Goal: Information Seeking & Learning: Find specific fact

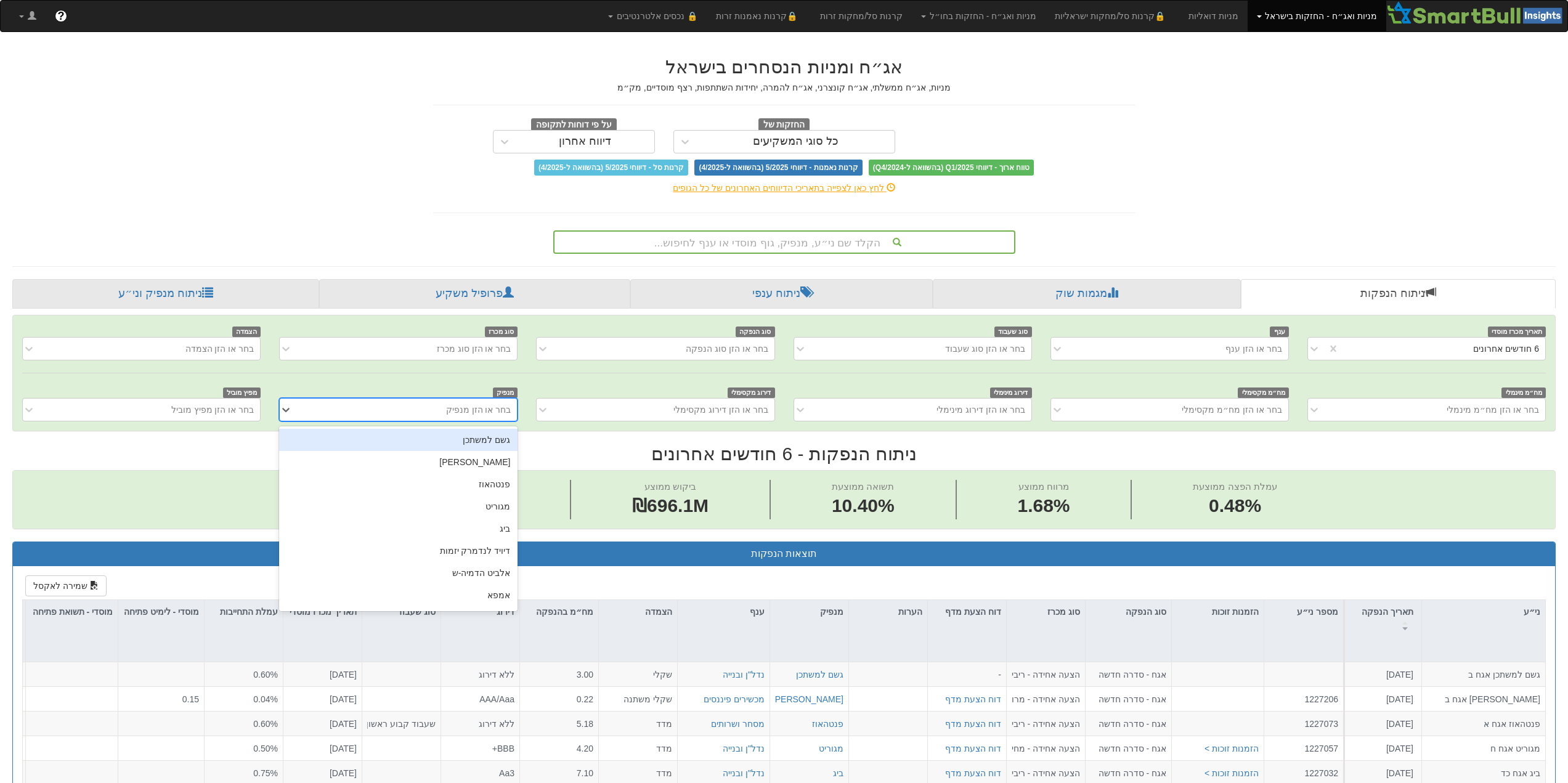
click at [498, 411] on div "בחר או הזן מנפיק" at bounding box center [478, 410] width 65 height 12
type input "[PERSON_NAME]"
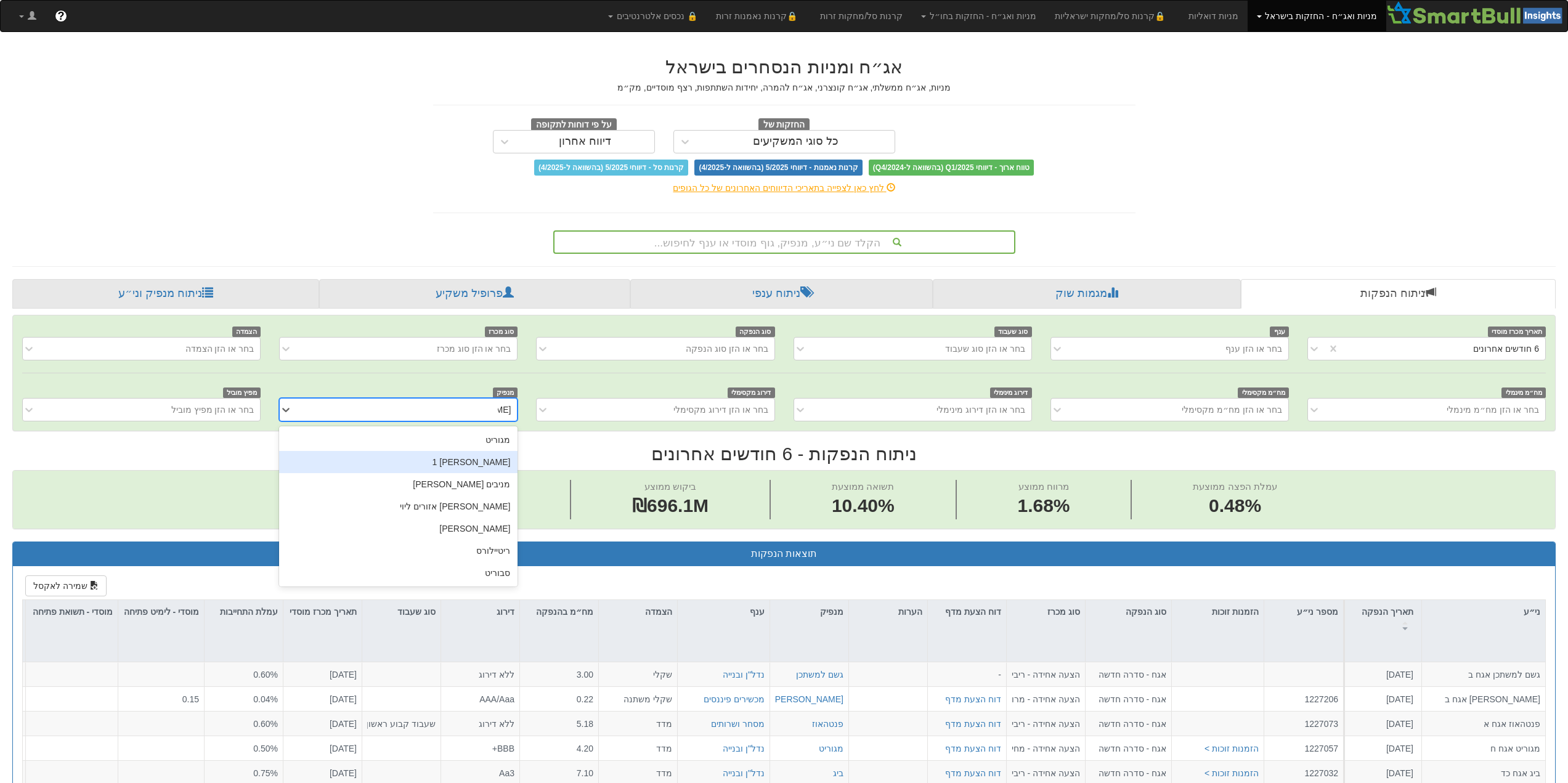
click at [498, 468] on div "[PERSON_NAME] 1" at bounding box center [398, 461] width 238 height 22
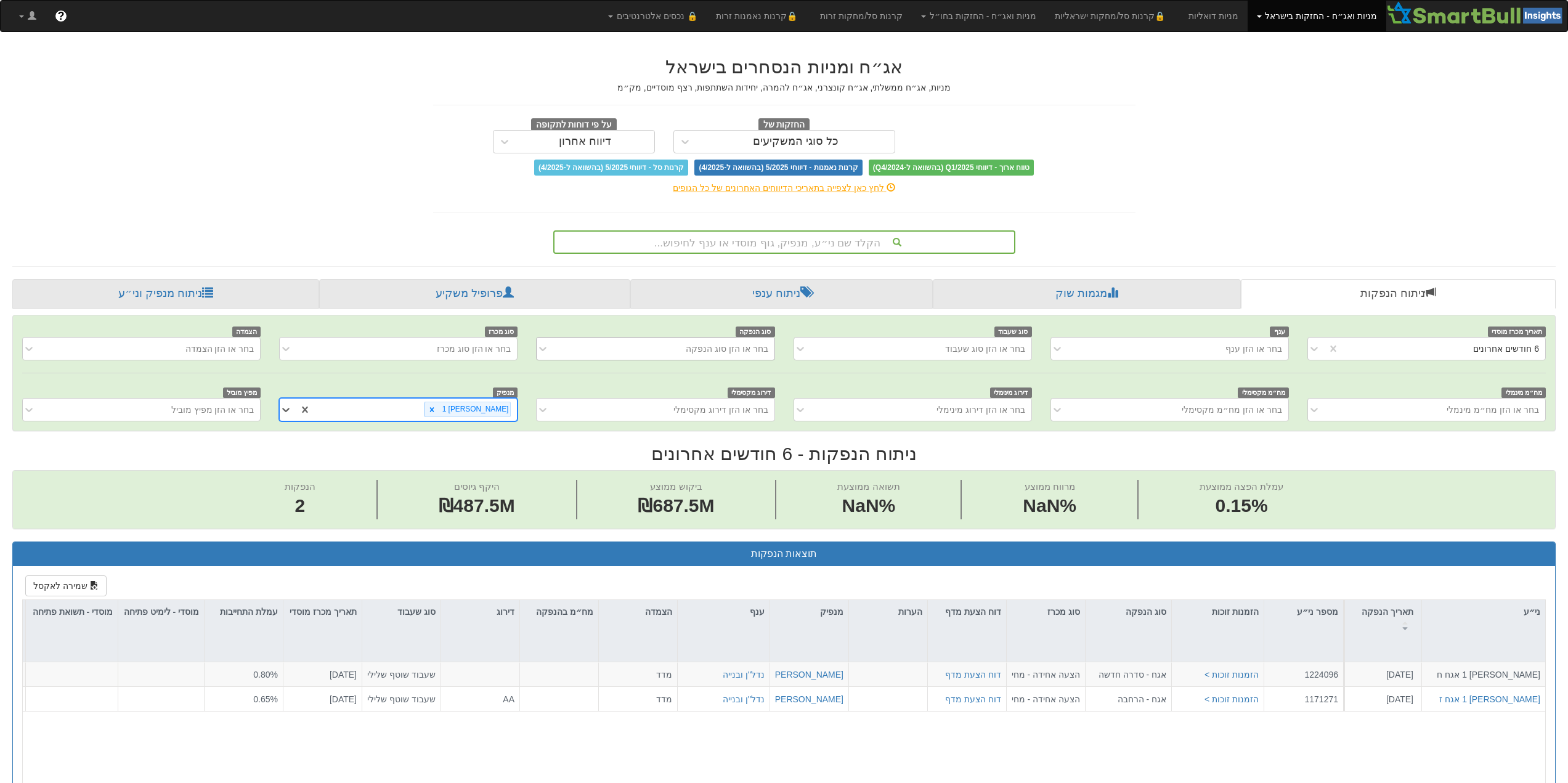
click at [728, 349] on div "בחר או הזן סוג הנפקה" at bounding box center [726, 348] width 83 height 12
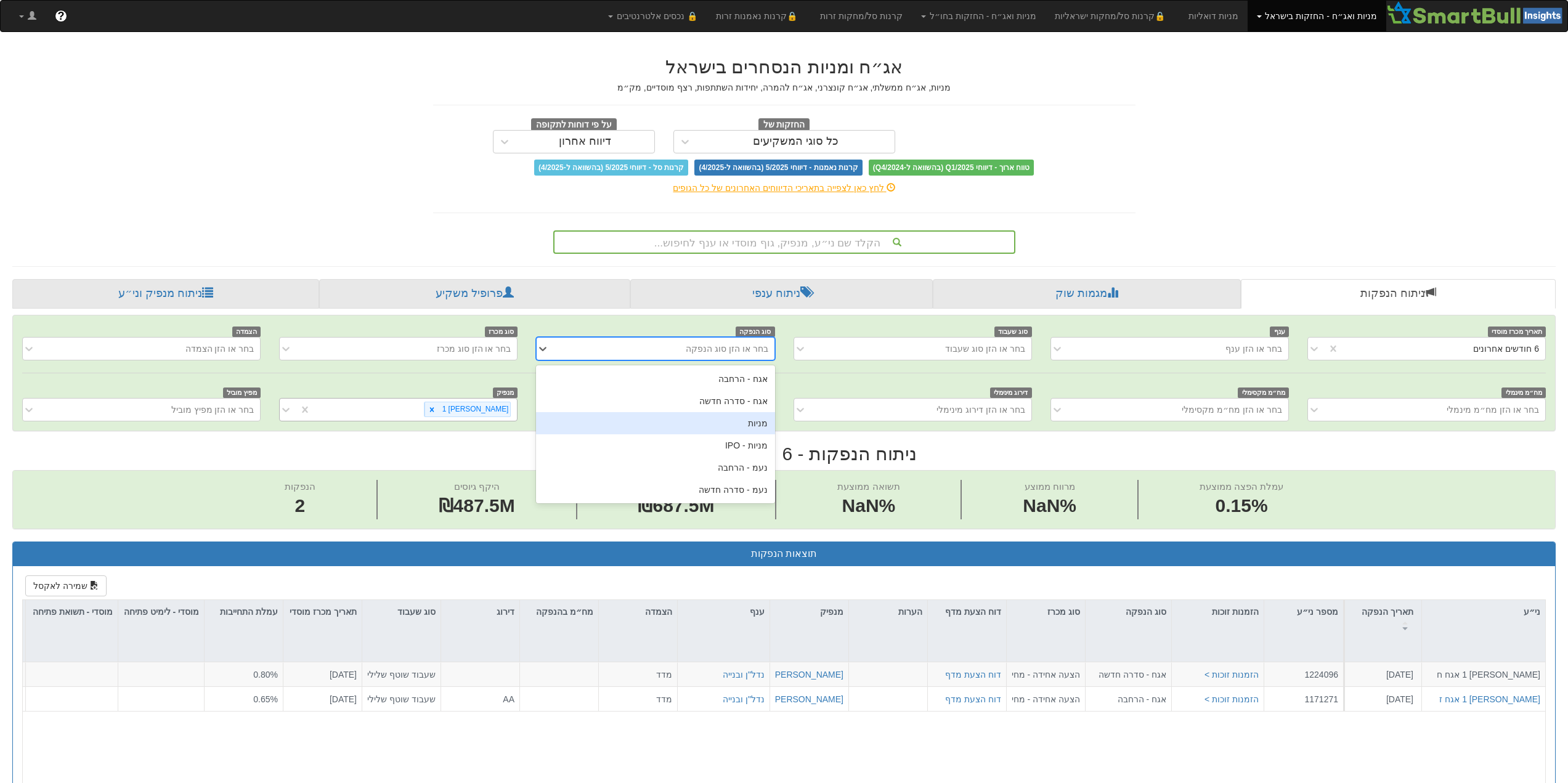
click at [766, 424] on div "מניות" at bounding box center [655, 423] width 238 height 22
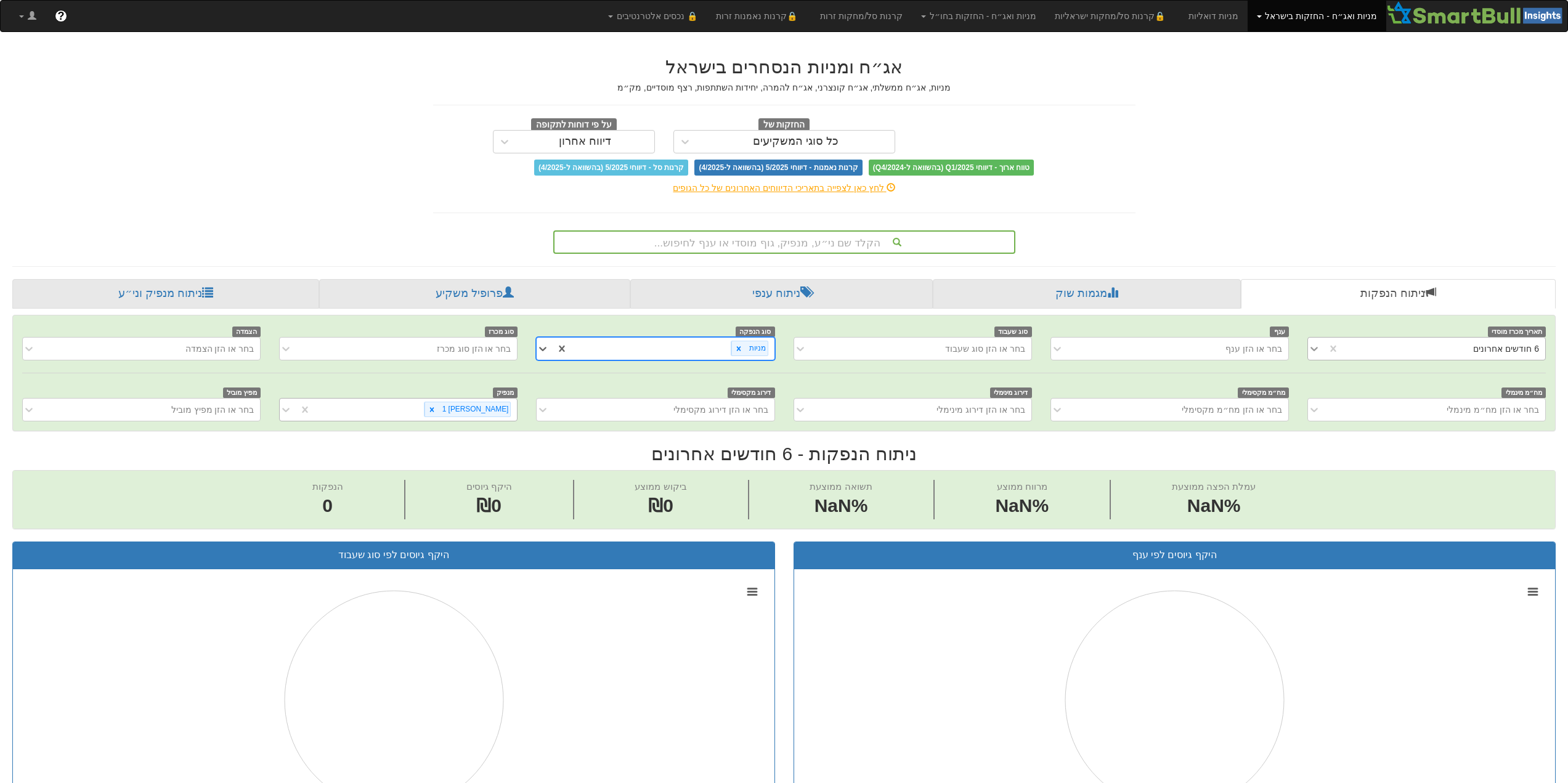
click at [1315, 348] on icon at bounding box center [1314, 348] width 12 height 12
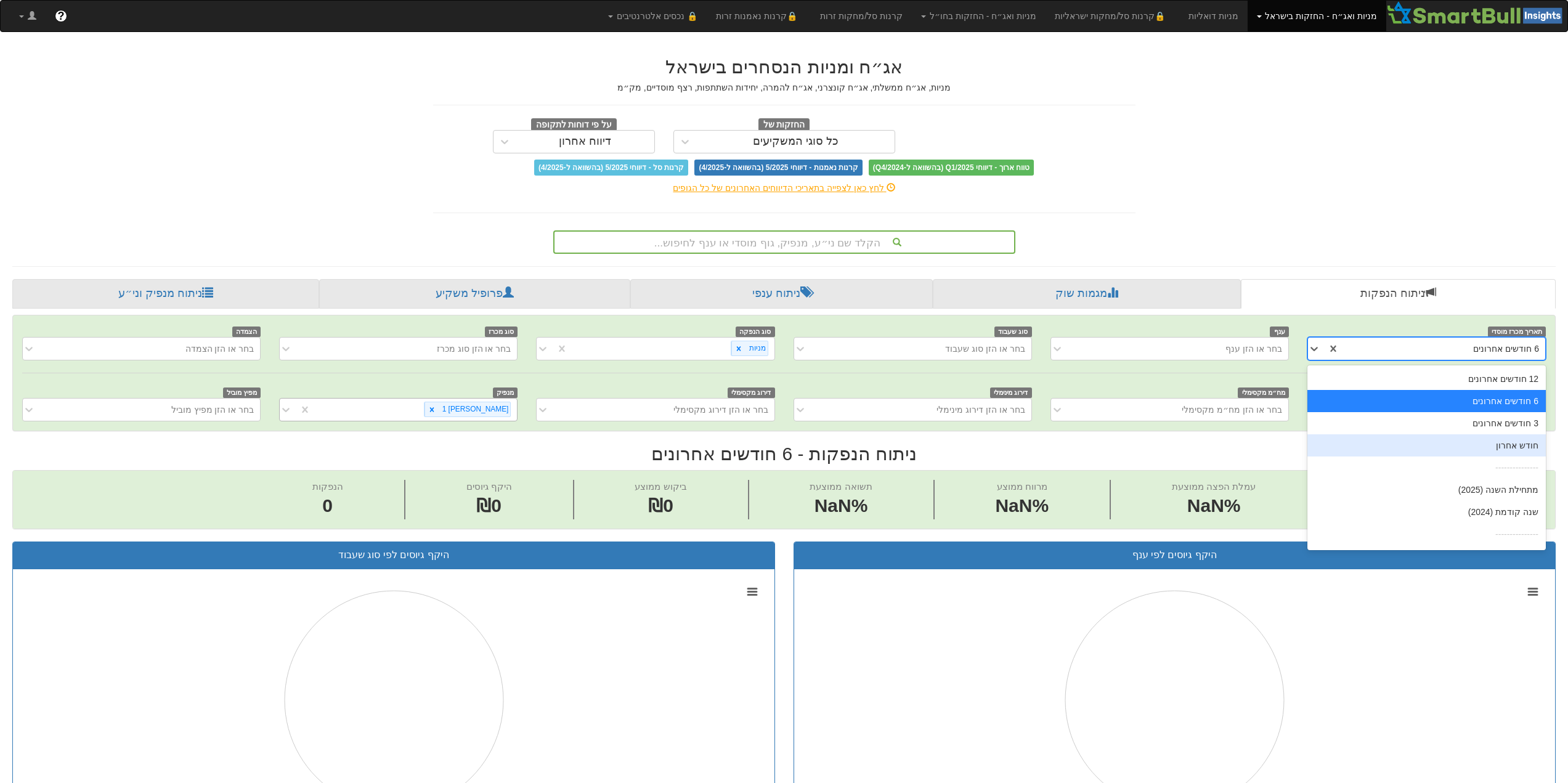
scroll to position [20, 0]
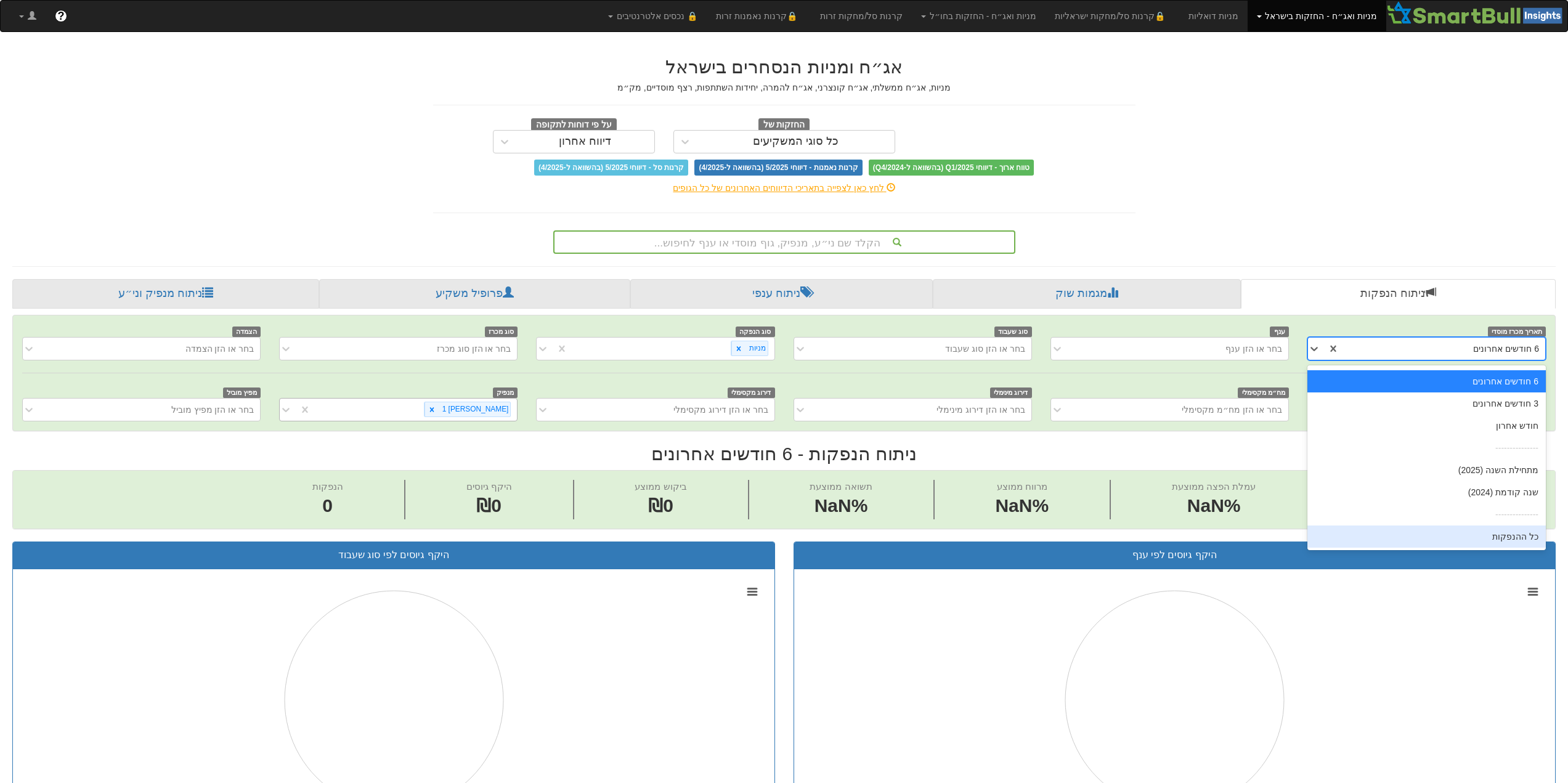
click at [1508, 531] on div "כל ההנפקות" at bounding box center [1427, 536] width 238 height 22
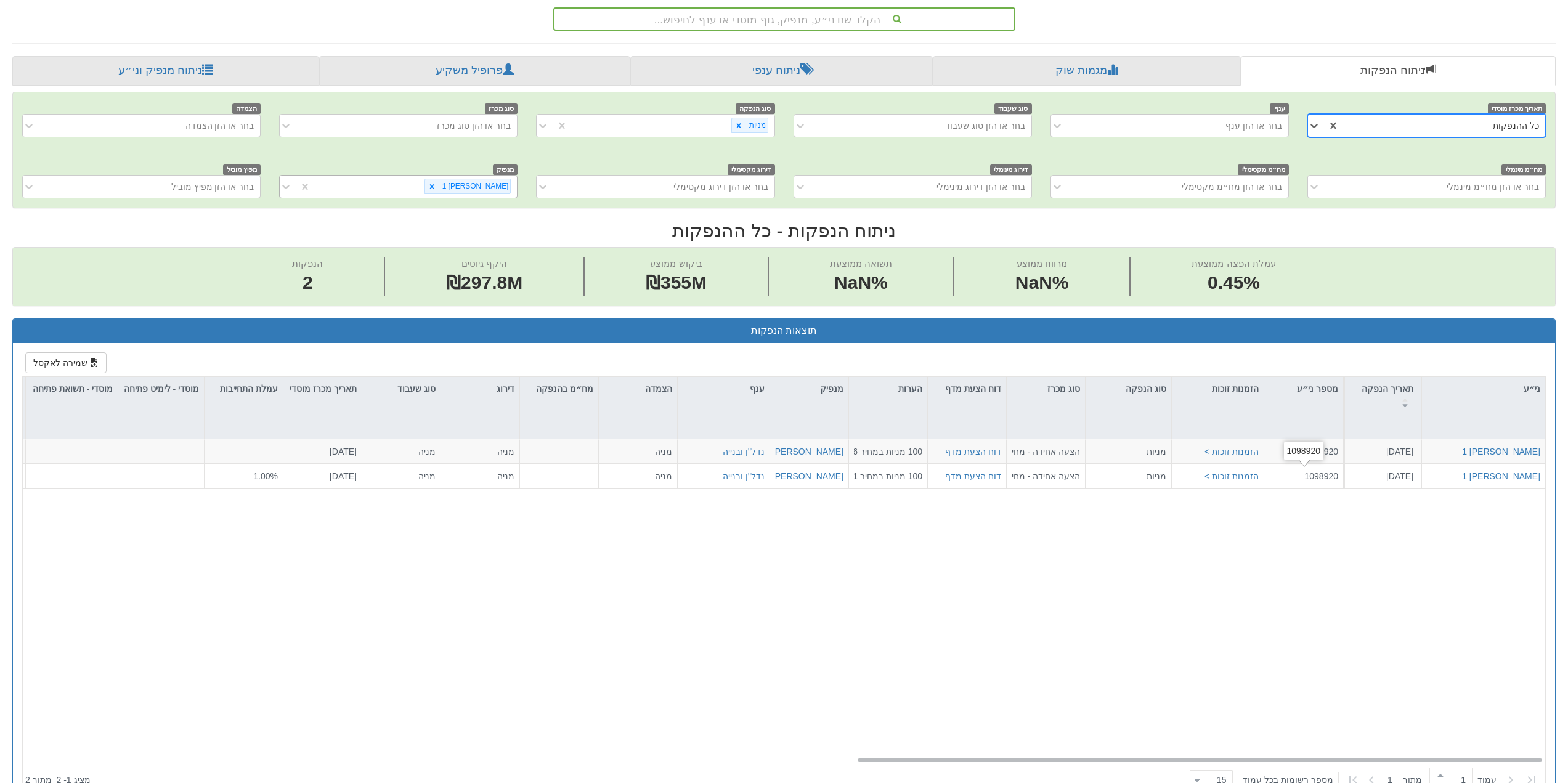
scroll to position [246, 0]
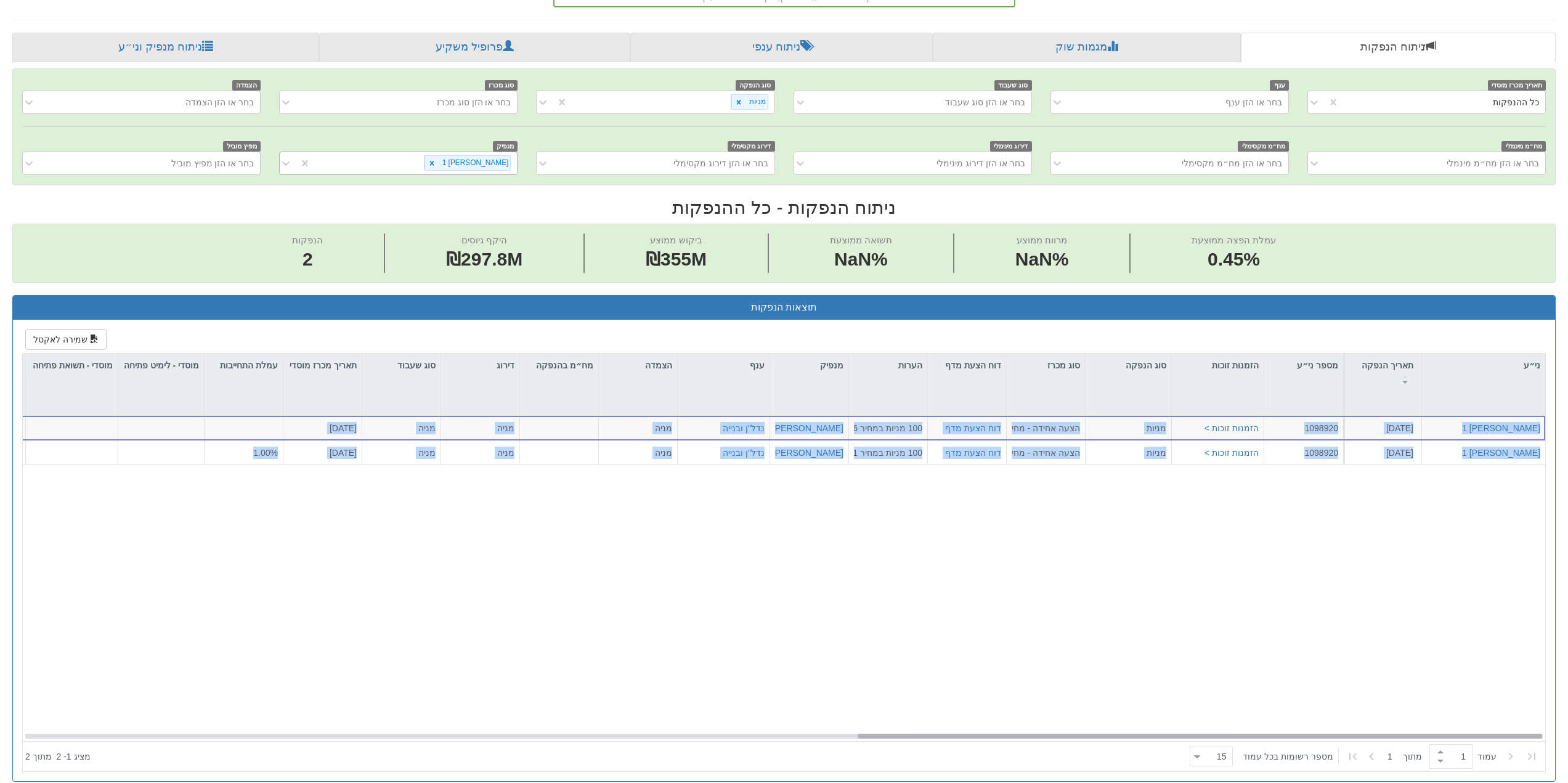
drag, startPoint x: 995, startPoint y: 733, endPoint x: 963, endPoint y: 738, distance: 32.4
click at [963, 738] on div "[PERSON_NAME] 1 [DATE] 1098920 הזמנות זוכות > מניות הצעה אחידה - מחיר דוח הצעת …" at bounding box center [784, 579] width 1523 height 325
click at [999, 737] on div at bounding box center [1200, 736] width 684 height 5
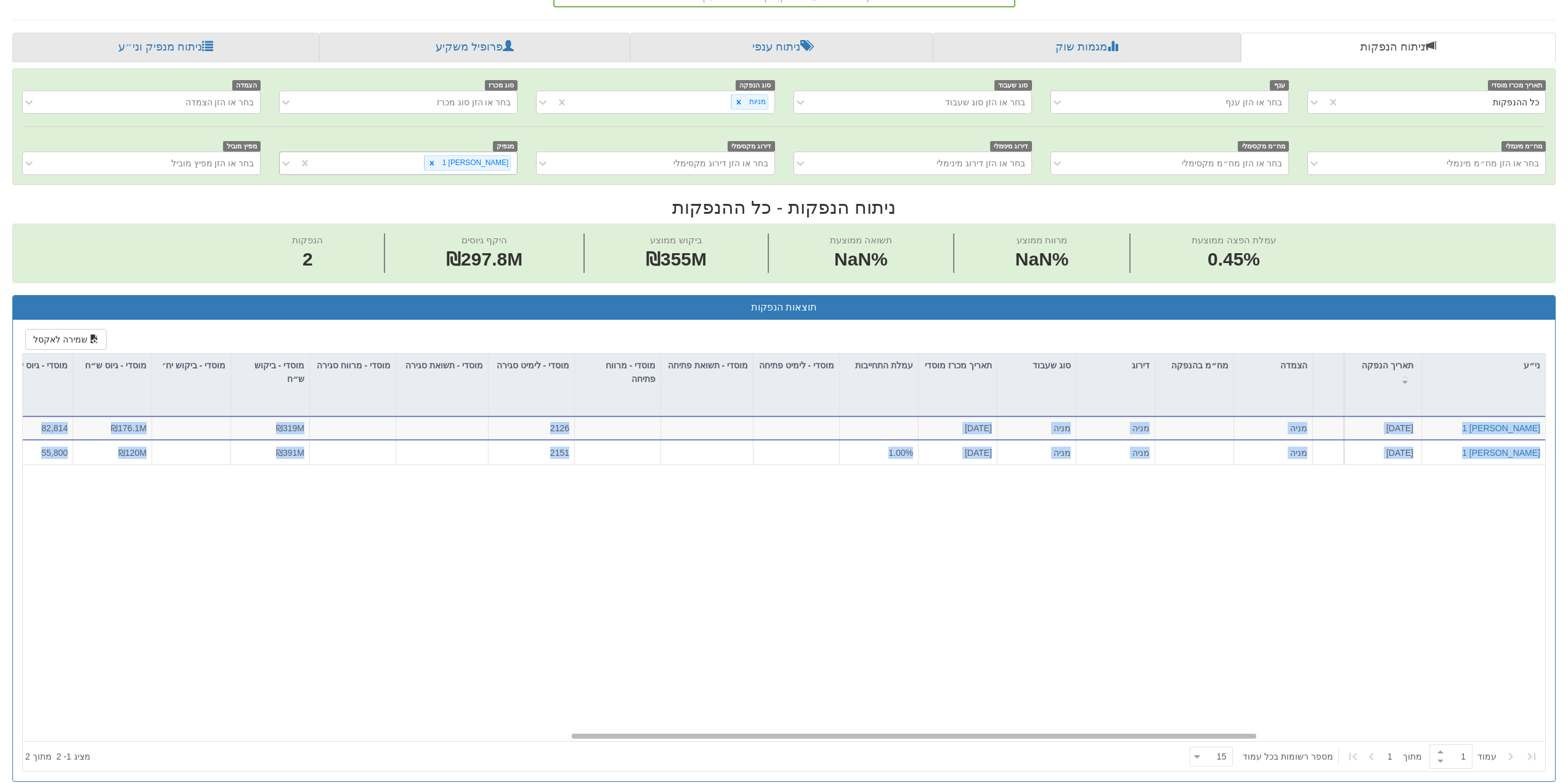
scroll to position [0, 1197]
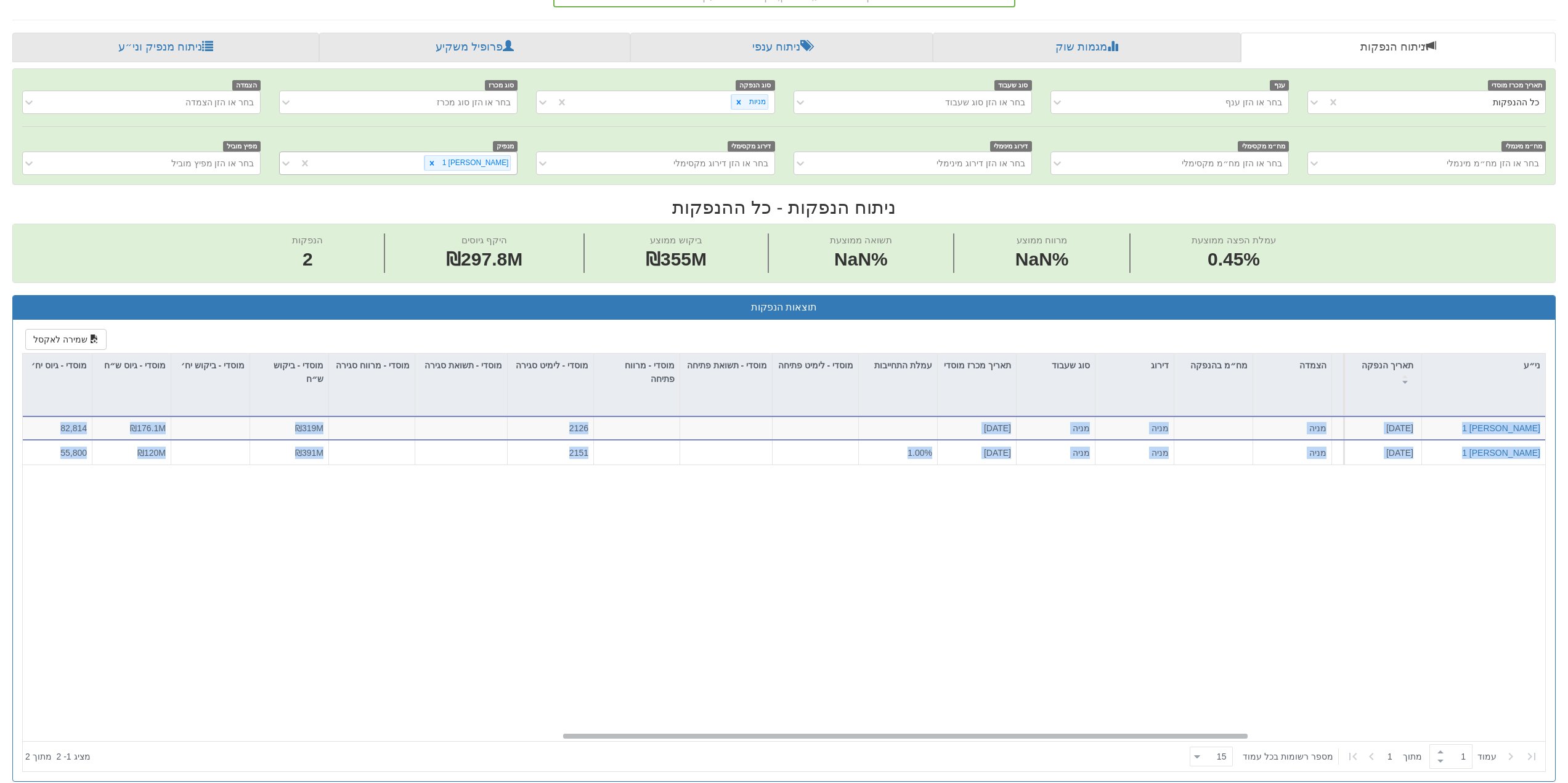
drag, startPoint x: 997, startPoint y: 736, endPoint x: 706, endPoint y: 727, distance: 291.1
click at [706, 727] on div "[PERSON_NAME] 1 [DATE] 1098920 הזמנות זוכות > מניות הצעה אחידה - מחיר דוח הצעת …" at bounding box center [784, 579] width 1523 height 325
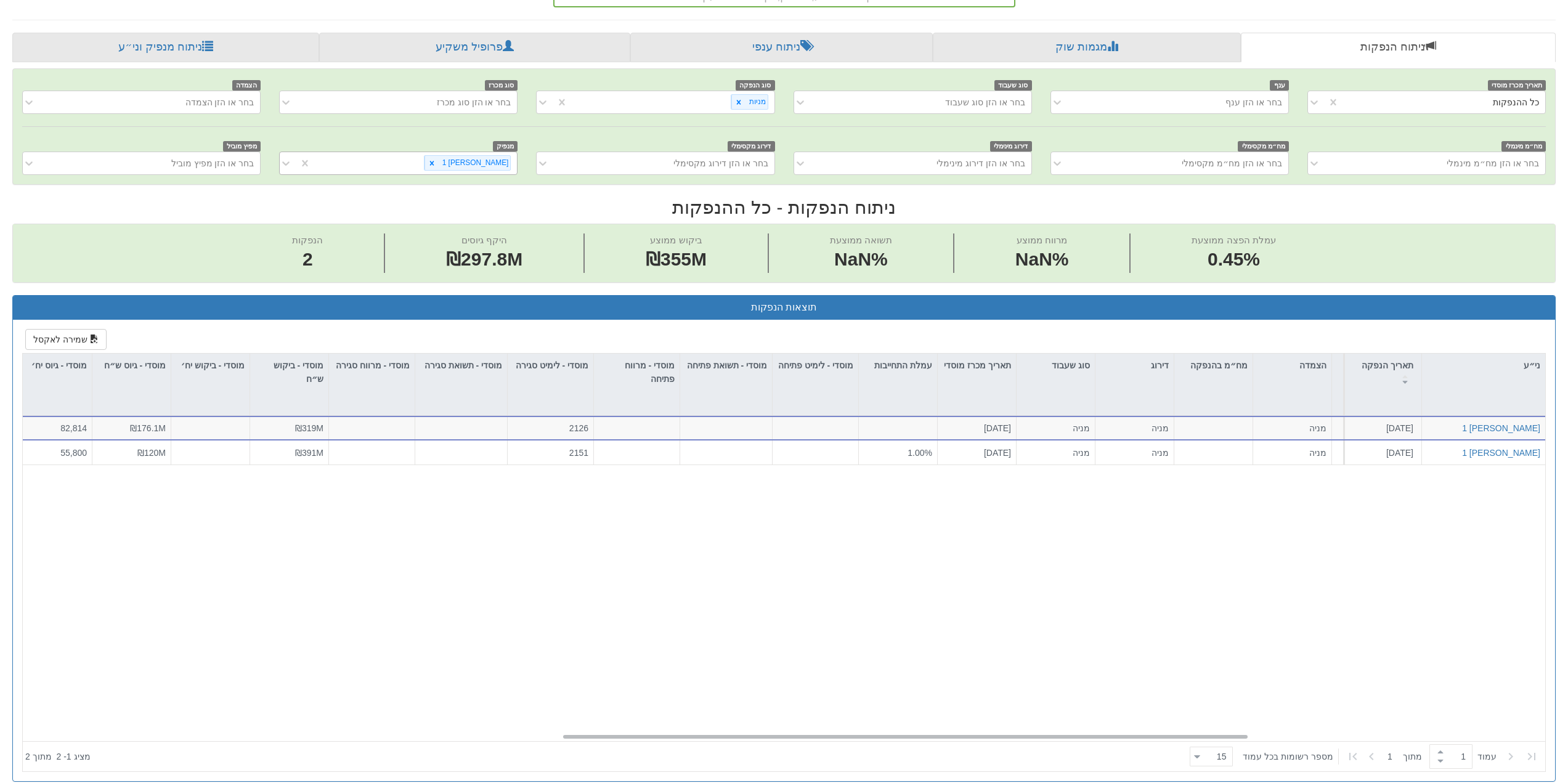
drag, startPoint x: 706, startPoint y: 727, endPoint x: 652, endPoint y: 726, distance: 54.0
click at [652, 726] on div "[PERSON_NAME] 1 [DATE] 1098920 הזמנות זוכות > מניות הצעה אחידה - מחיר דוח הצעת …" at bounding box center [788, 579] width 1532 height 325
drag, startPoint x: 677, startPoint y: 732, endPoint x: 618, endPoint y: 733, distance: 59.0
click at [620, 733] on div "[PERSON_NAME] 1 [DATE] 1098920 הזמנות זוכות > מניות הצעה אחידה - מחיר דוח הצעת …" at bounding box center [788, 583] width 1532 height 334
click at [618, 733] on div "[PERSON_NAME] 1 [DATE] 1098920 הזמנות זוכות > מניות הצעה אחידה - מחיר דוח הצעת …" at bounding box center [788, 583] width 1532 height 334
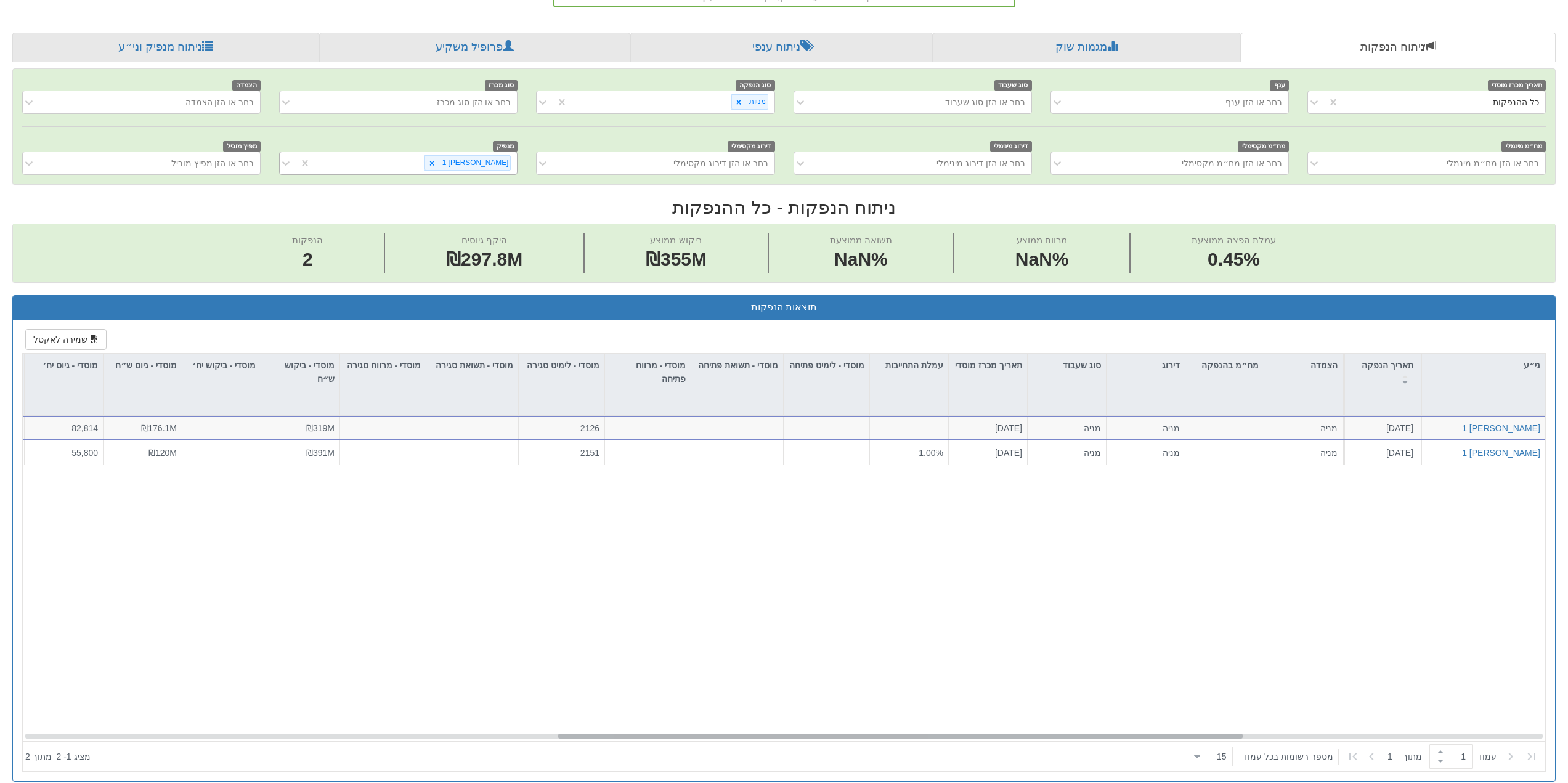
drag, startPoint x: 623, startPoint y: 736, endPoint x: 588, endPoint y: 736, distance: 35.0
click at [588, 736] on div at bounding box center [900, 736] width 684 height 5
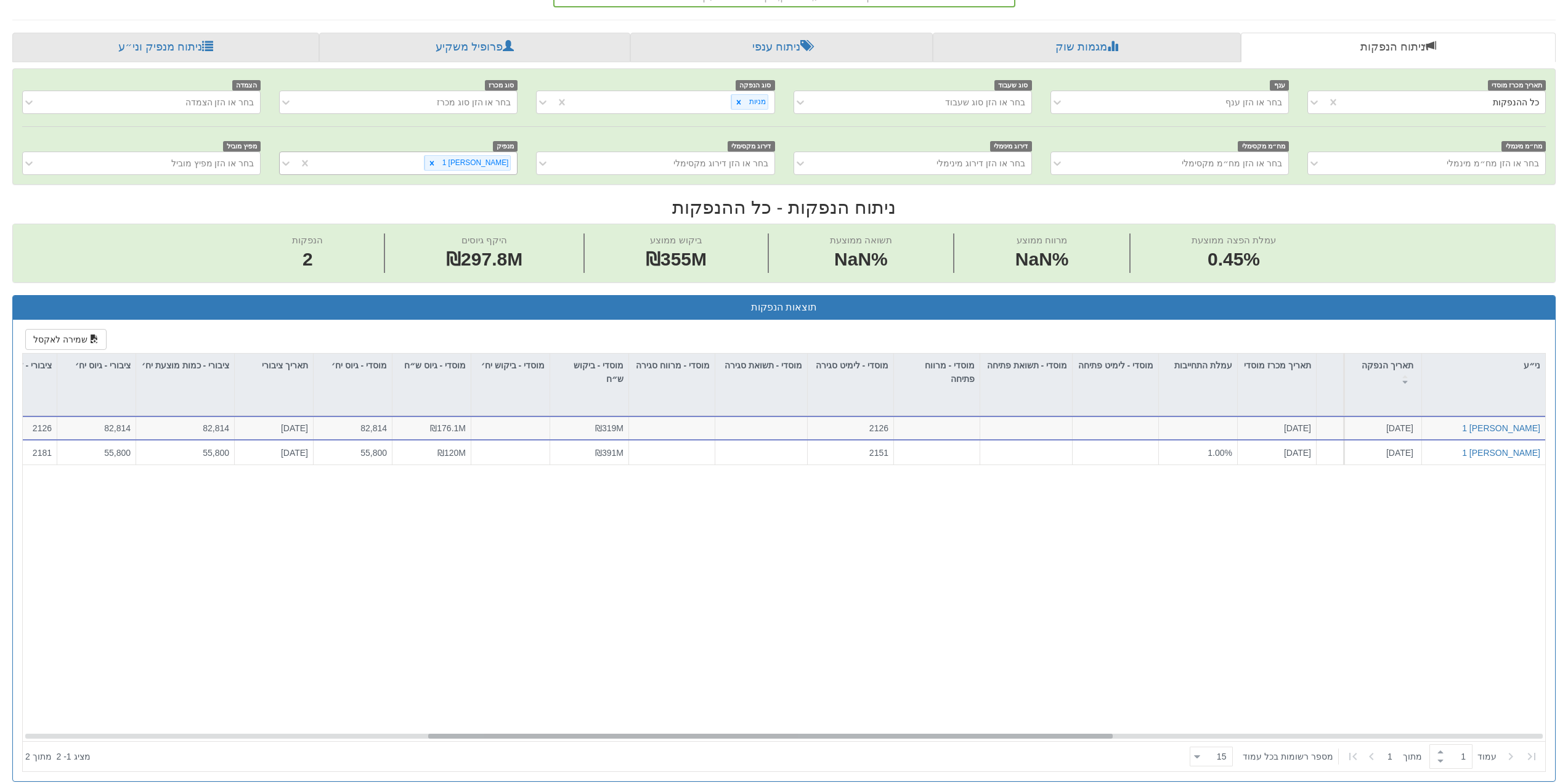
scroll to position [0, 897]
drag, startPoint x: 588, startPoint y: 736, endPoint x: 488, endPoint y: 735, distance: 100.0
click at [488, 735] on div at bounding box center [771, 736] width 684 height 5
drag, startPoint x: 488, startPoint y: 735, endPoint x: 478, endPoint y: 733, distance: 10.2
click at [478, 733] on div at bounding box center [765, 736] width 684 height 5
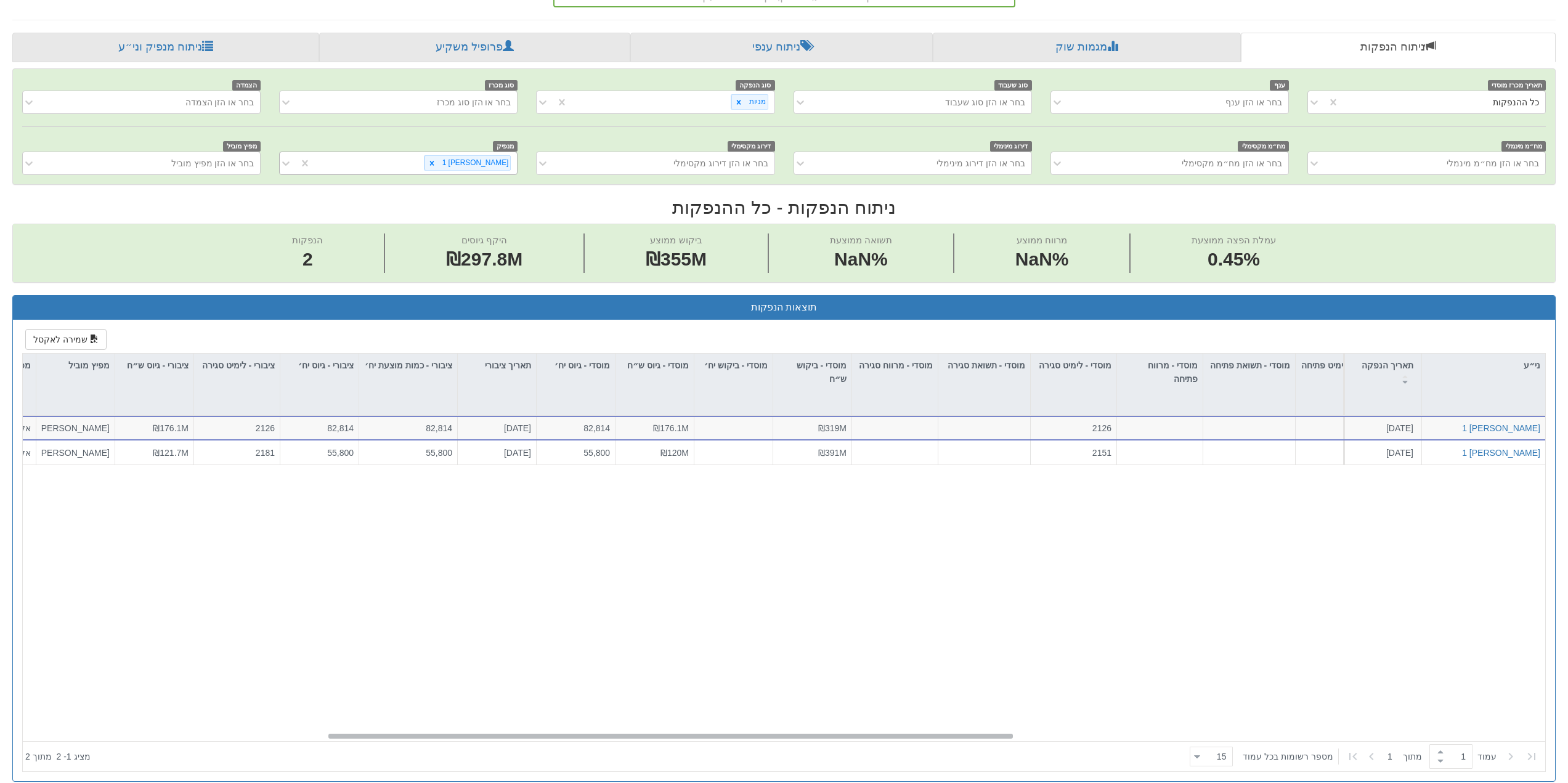
scroll to position [0, 549]
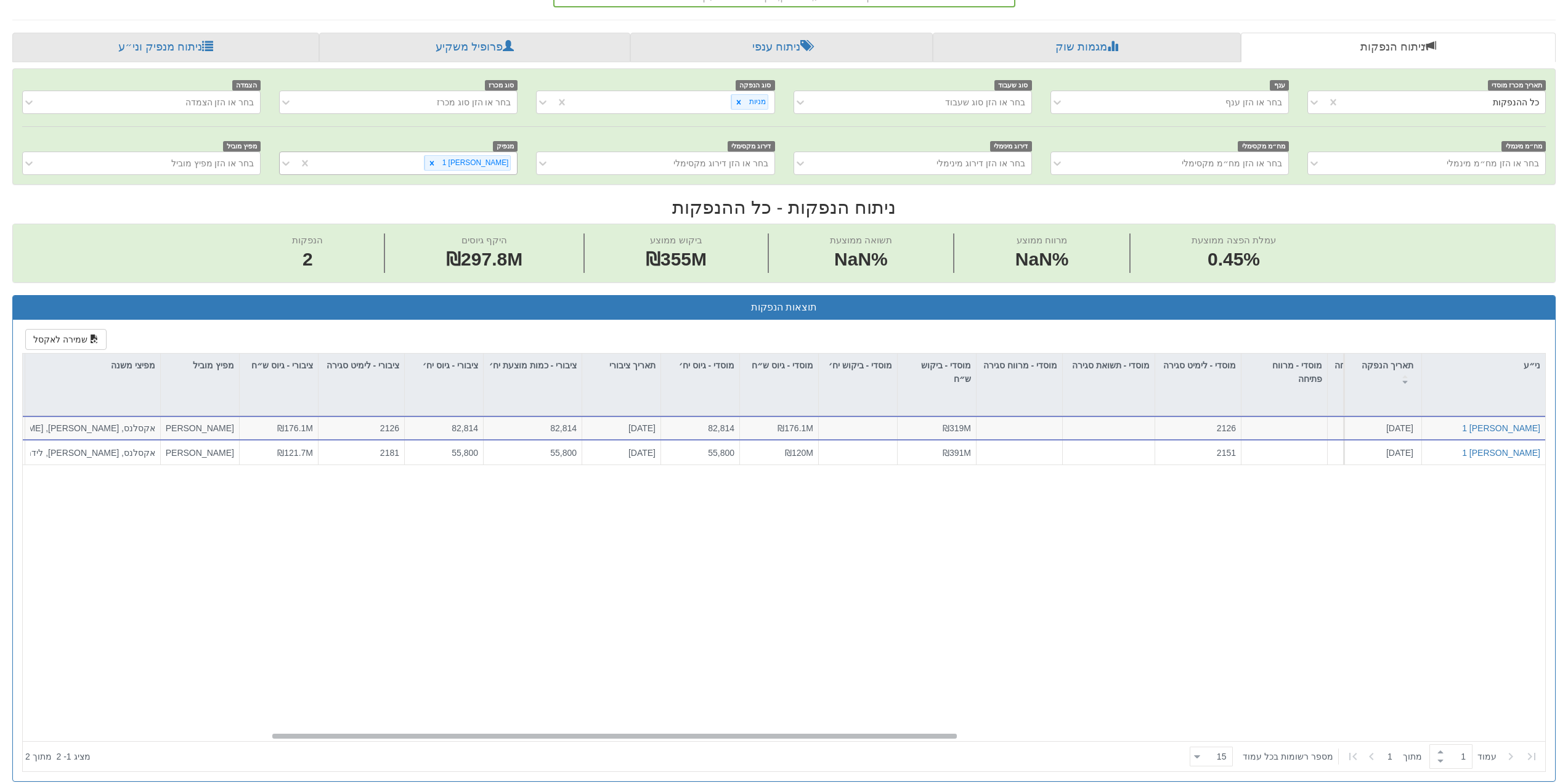
drag, startPoint x: 478, startPoint y: 733, endPoint x: 332, endPoint y: 728, distance: 146.1
click at [332, 728] on div "[PERSON_NAME] 1 [DATE] 1098920 הזמנות זוכות > מניות הצעה אחידה - מחיר דוח הצעת …" at bounding box center [784, 579] width 1523 height 325
click at [332, 728] on div "[PERSON_NAME] 1 [DATE] 1098920 הזמנות זוכות > מניות הצעה אחידה - מחיר דוח הצעת …" at bounding box center [788, 579] width 1532 height 325
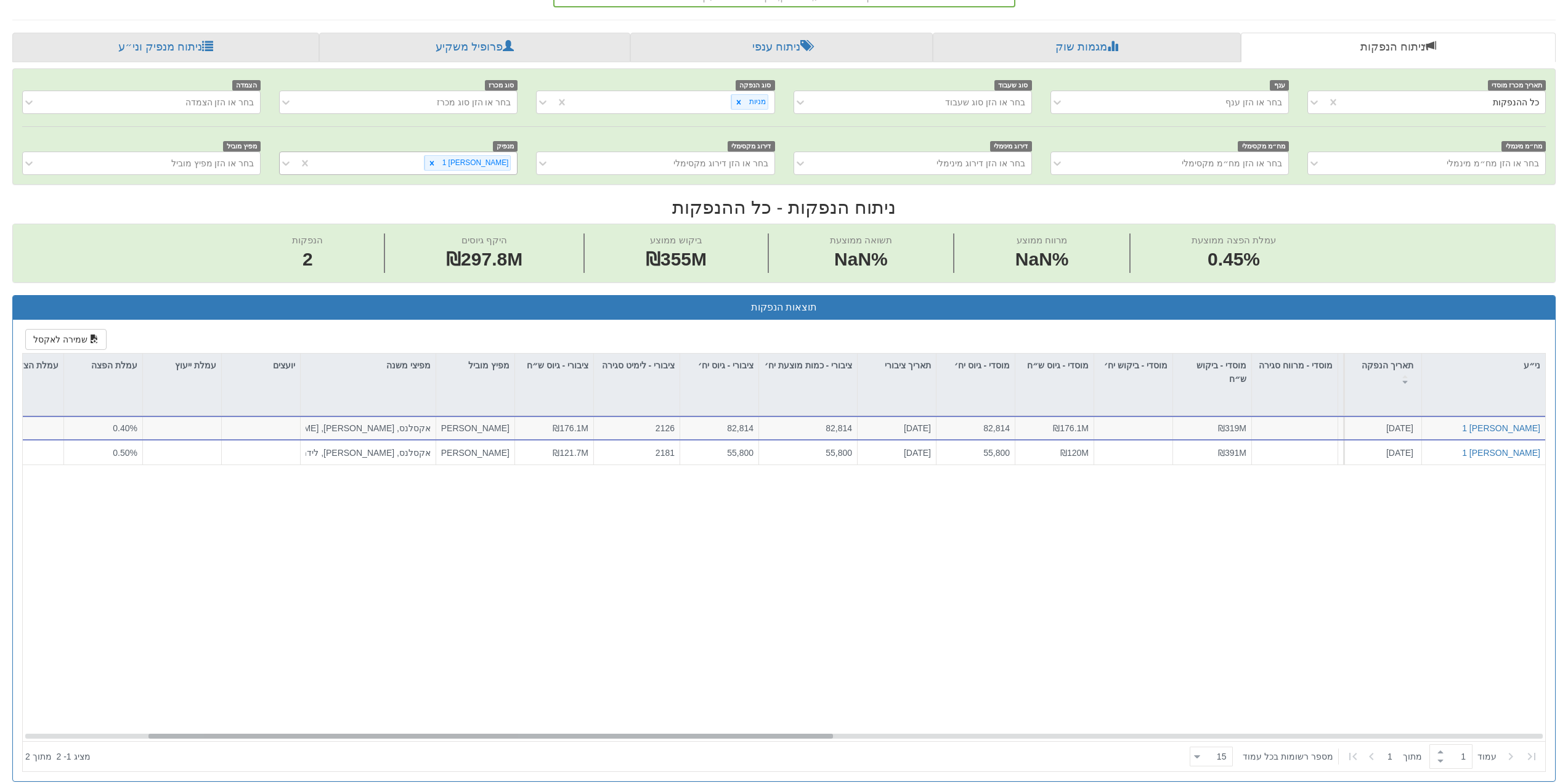
drag, startPoint x: 367, startPoint y: 735, endPoint x: 244, endPoint y: 733, distance: 123.0
click at [244, 733] on div at bounding box center [491, 736] width 684 height 5
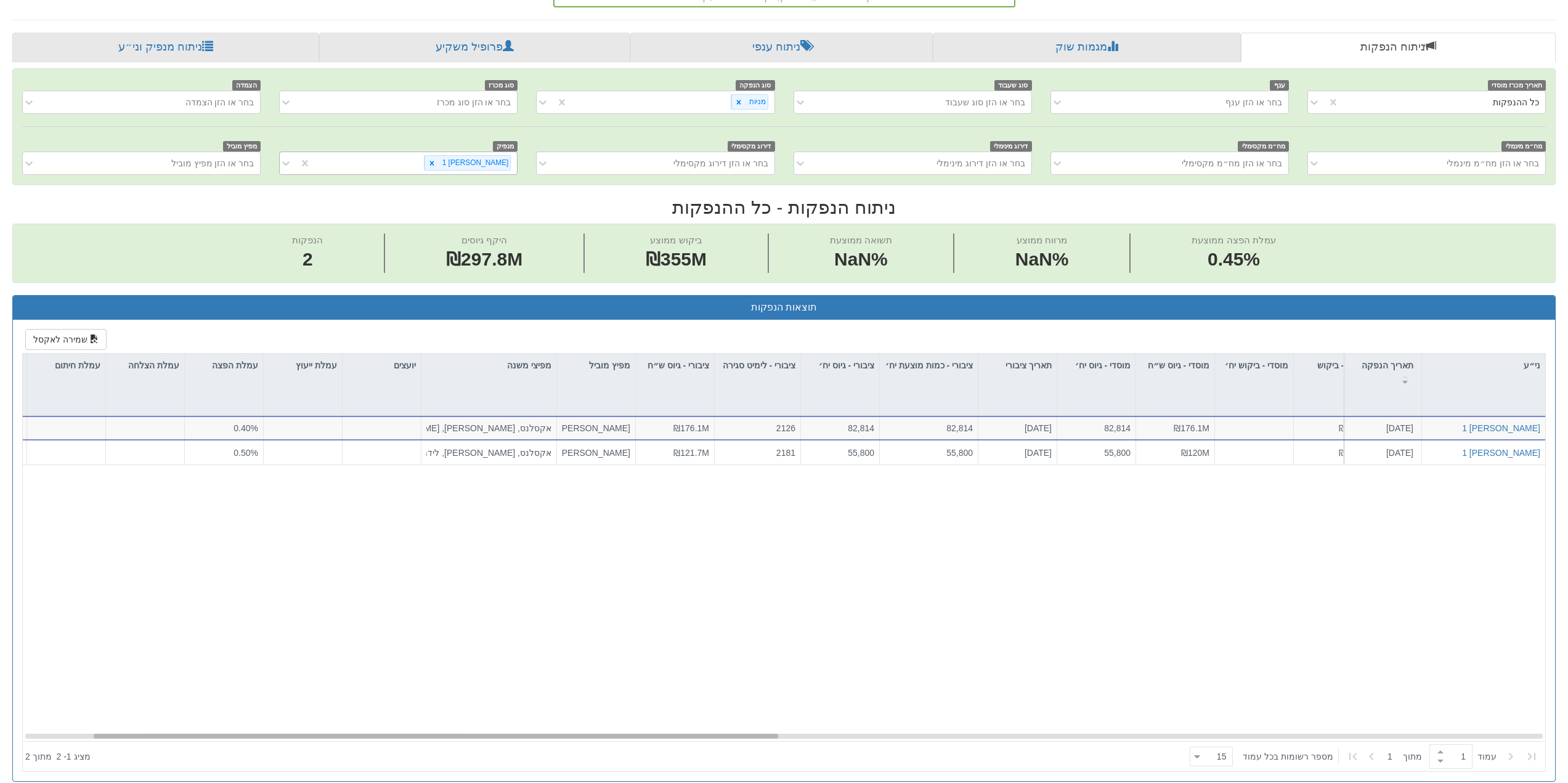
scroll to position [0, 152]
drag, startPoint x: 244, startPoint y: 733, endPoint x: 173, endPoint y: 731, distance: 71.0
click at [185, 730] on div "[PERSON_NAME] 1 [DATE] 1098920 הזמנות זוכות > מניות הצעה אחידה - מחיר דוח הצעת …" at bounding box center [784, 579] width 1523 height 325
drag, startPoint x: 160, startPoint y: 731, endPoint x: 122, endPoint y: 732, distance: 38.0
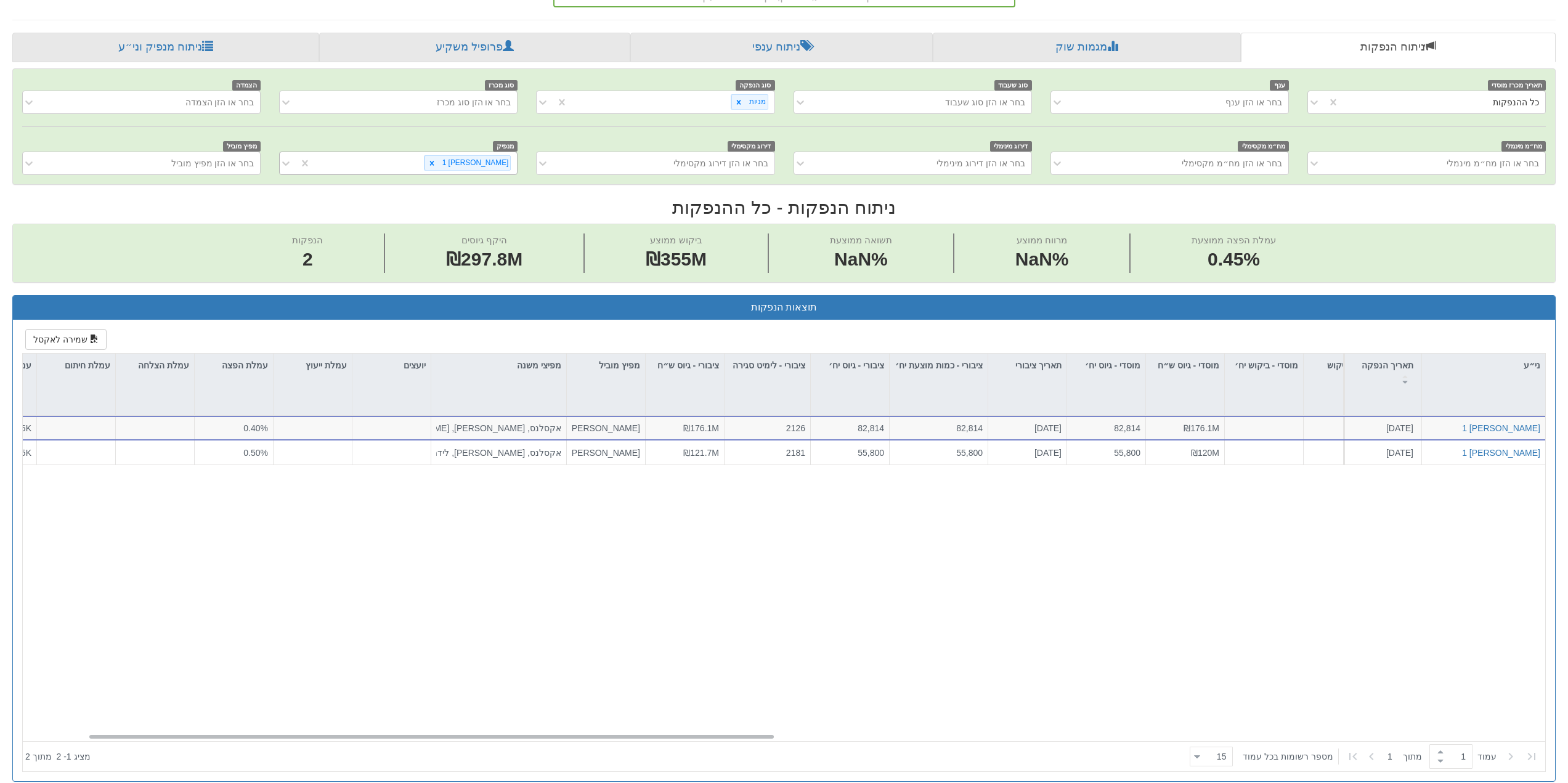
click at [122, 732] on div "[PERSON_NAME] 1 [DATE] 1098920 הזמנות זוכות > מניות הצעה אחידה - מחיר דוח הצעת …" at bounding box center [788, 583] width 1532 height 334
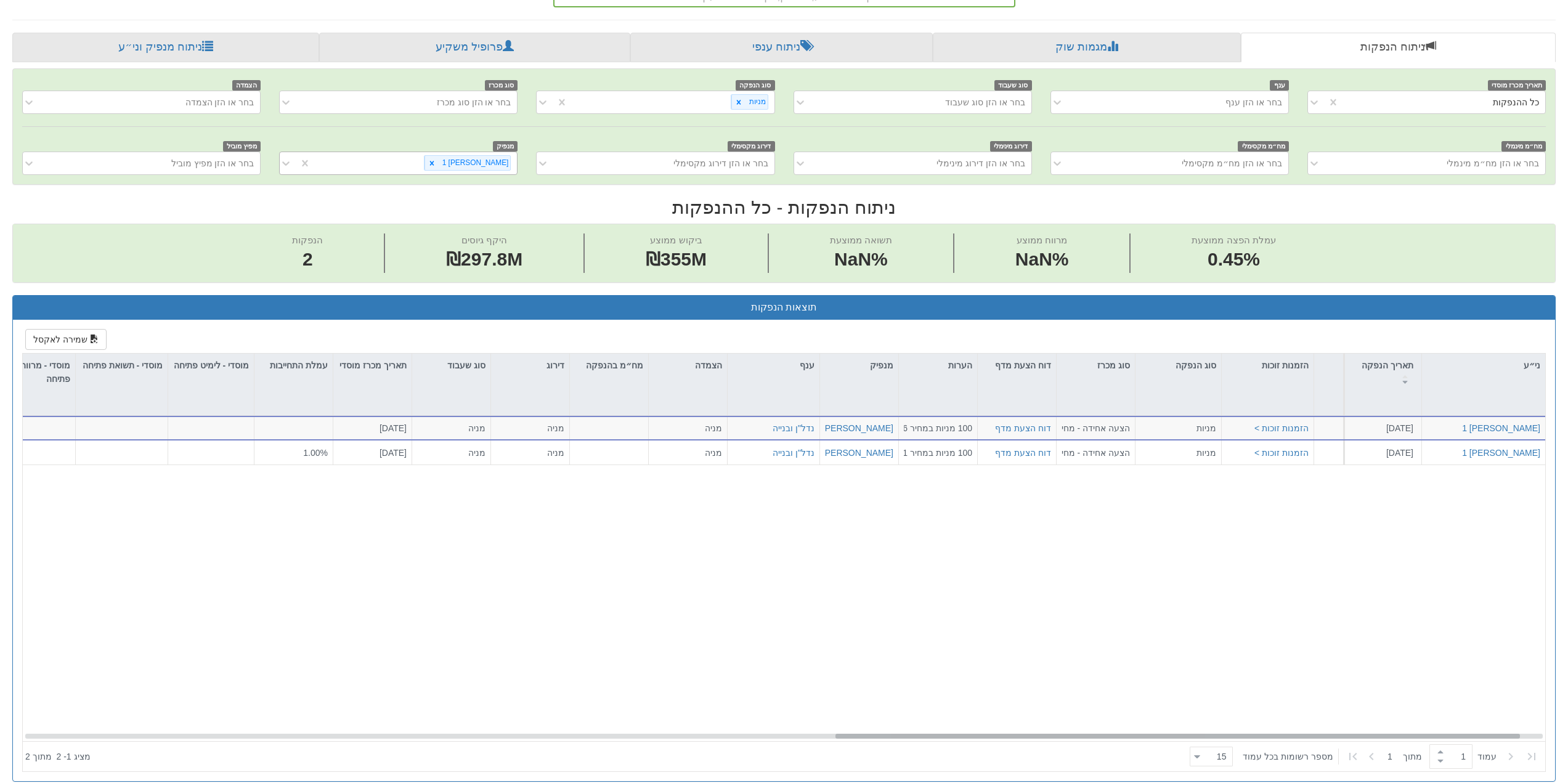
scroll to position [0, 1852]
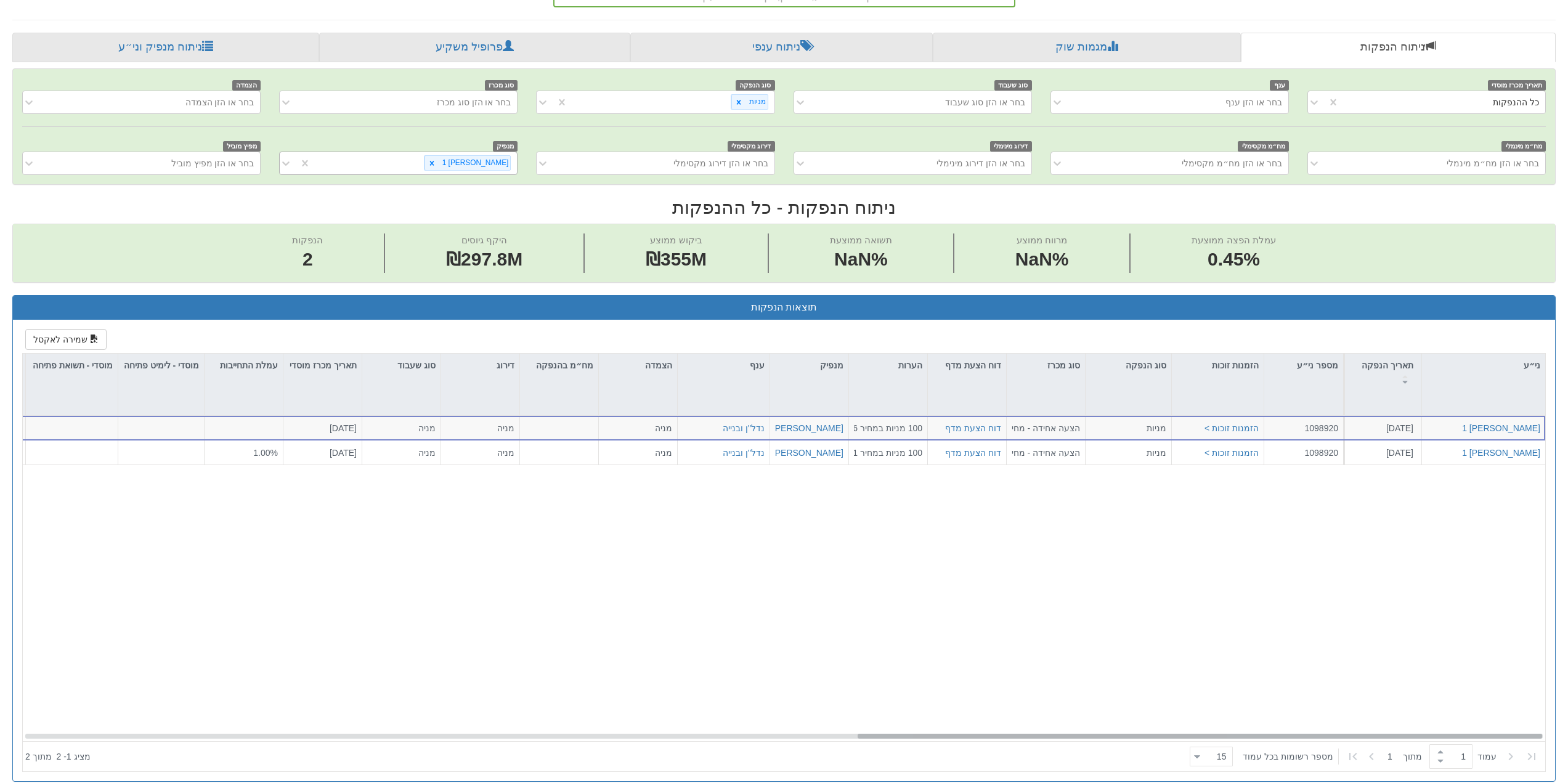
drag, startPoint x: 157, startPoint y: 736, endPoint x: 993, endPoint y: 739, distance: 836.0
click at [993, 739] on div "[PERSON_NAME] 1 [DATE] 1098920 הזמנות זוכות > מניות הצעה אחידה - מחיר דוח הצעת …" at bounding box center [784, 579] width 1523 height 325
click at [993, 739] on div "[PERSON_NAME] 1 [DATE] 1098920 הזמנות זוכות > מניות הצעה אחידה - מחיר דוח הצעת …" at bounding box center [788, 583] width 1532 height 334
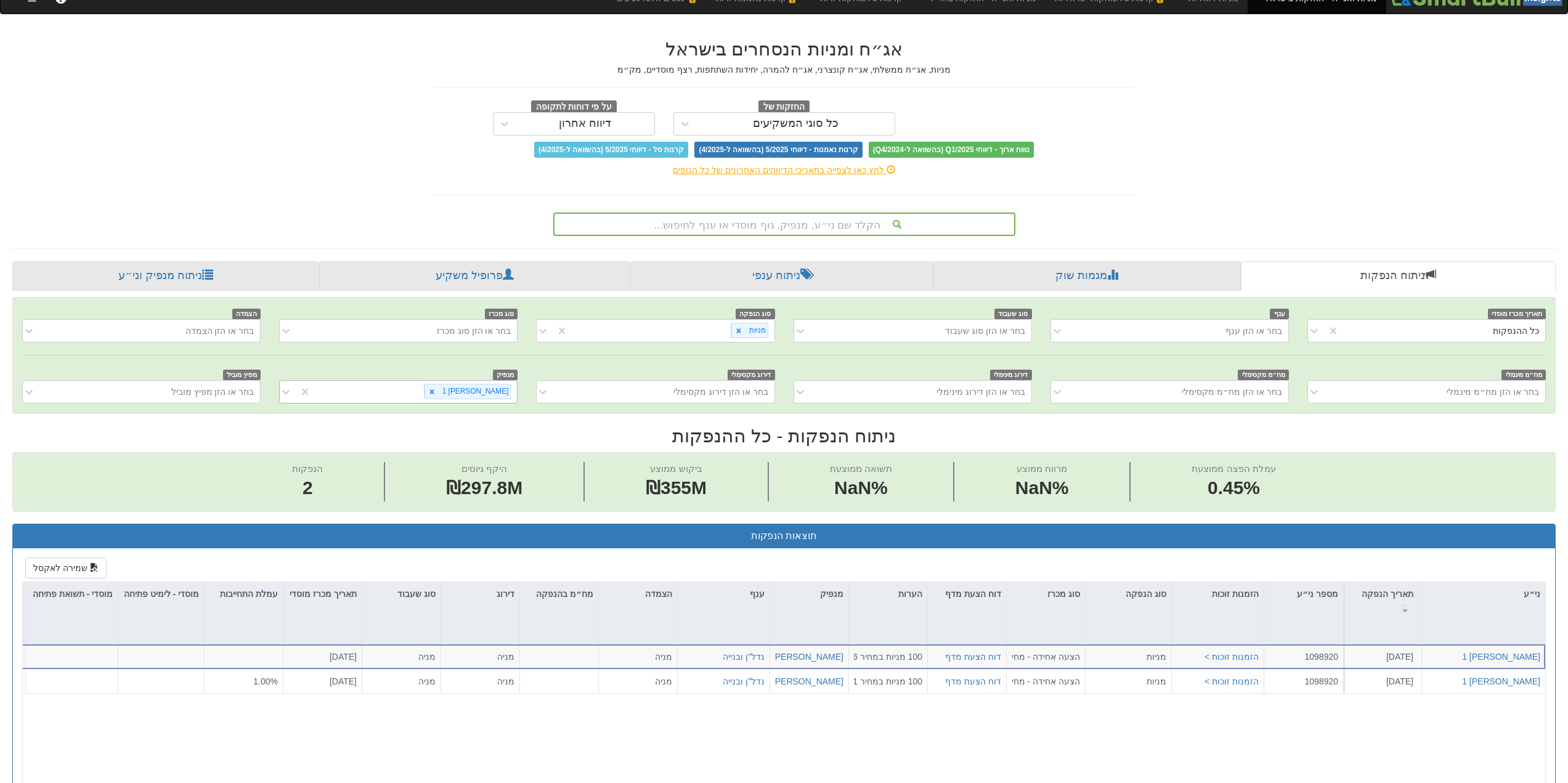
scroll to position [0, 0]
